Goal: Information Seeking & Learning: Learn about a topic

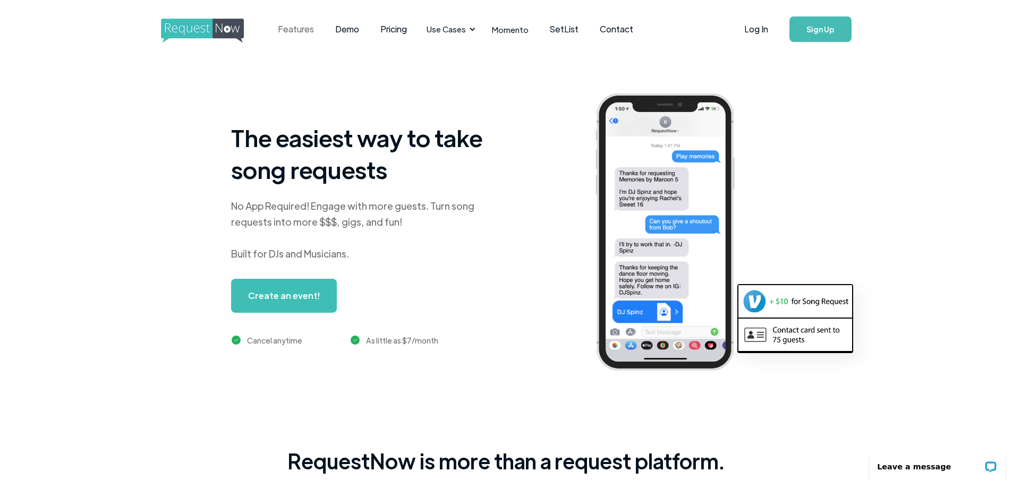
click at [302, 32] on link "Features" at bounding box center [295, 29] width 57 height 33
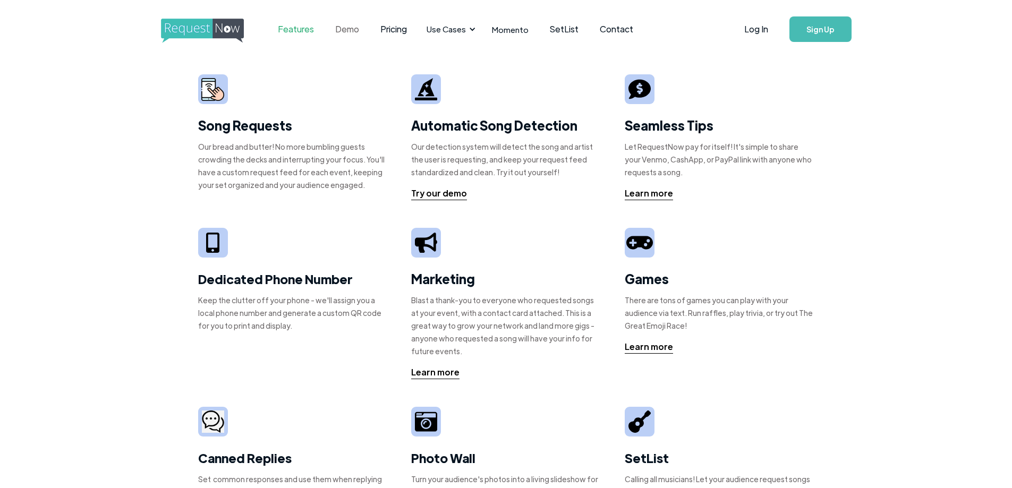
click at [350, 24] on link "Demo" at bounding box center [346, 29] width 45 height 33
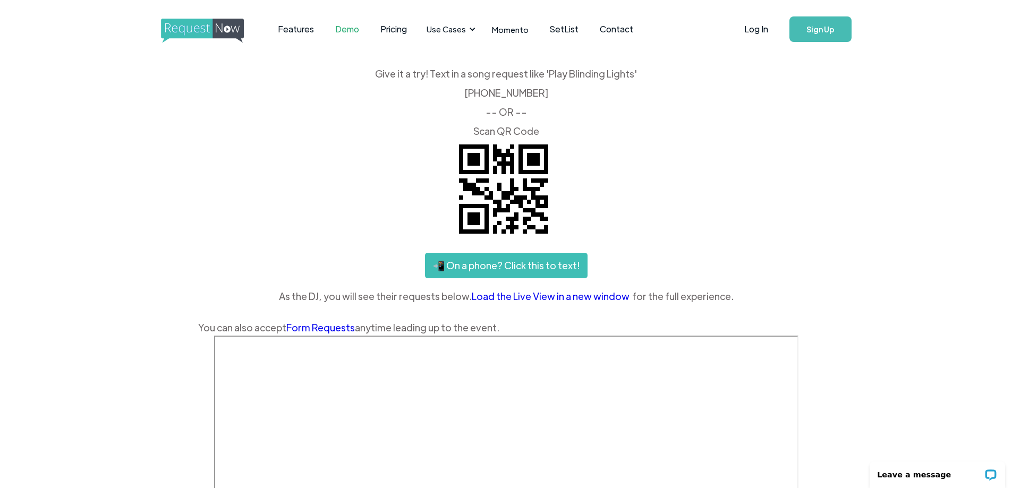
click at [509, 297] on link "Load the Live View in a new window" at bounding box center [552, 296] width 160 height 16
click at [392, 26] on link "Pricing" at bounding box center [394, 29] width 48 height 33
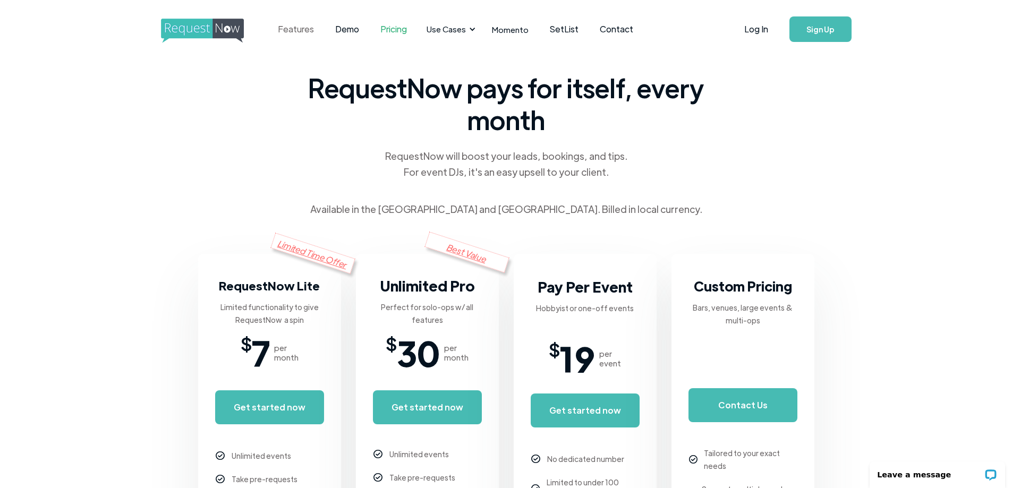
click at [296, 27] on link "Features" at bounding box center [295, 29] width 57 height 33
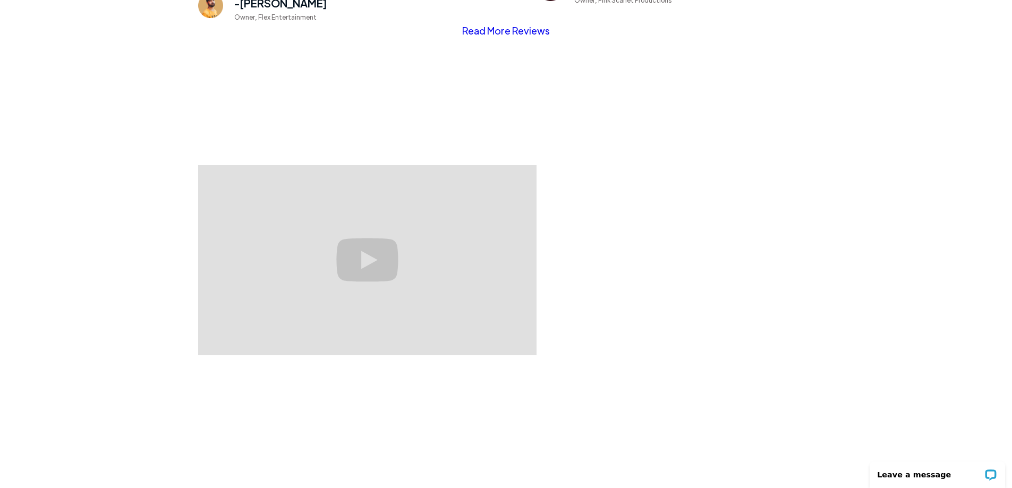
scroll to position [903, 0]
